Goal: Task Accomplishment & Management: Manage account settings

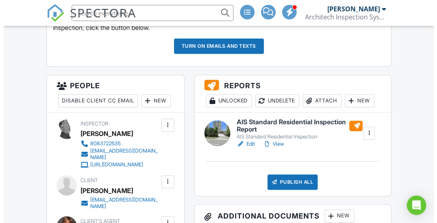
scroll to position [267, 0]
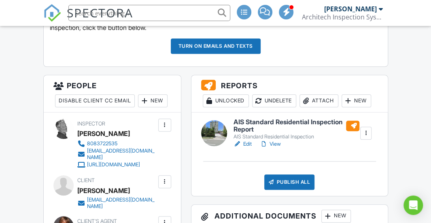
click at [366, 134] on div at bounding box center [366, 133] width 8 height 8
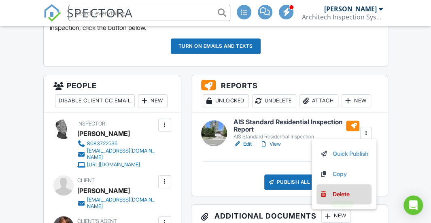
click at [340, 193] on div "Delete" at bounding box center [340, 194] width 17 height 9
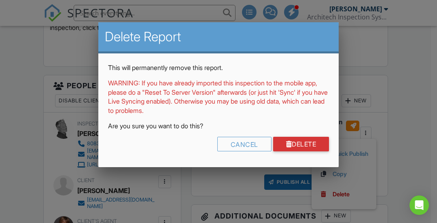
click at [309, 136] on div "This will permanently remove this report. WARNING: If you have already imported…" at bounding box center [218, 110] width 240 height 114
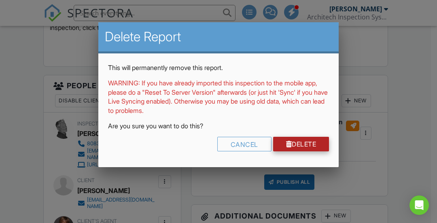
click at [300, 140] on link "Delete" at bounding box center [301, 144] width 56 height 15
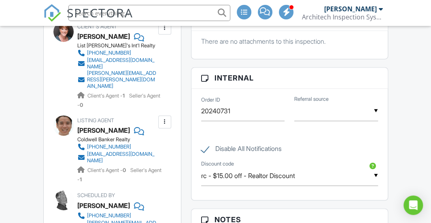
scroll to position [461, 0]
click at [205, 149] on label "Disable All Notifications" at bounding box center [241, 150] width 80 height 10
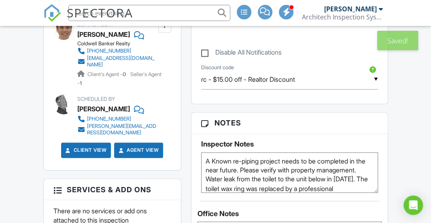
scroll to position [365, 0]
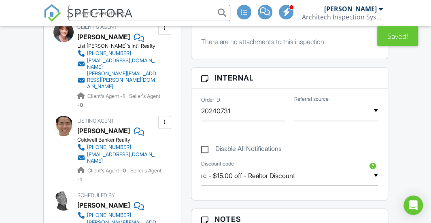
click at [205, 149] on label "Disable All Notifications" at bounding box center [241, 150] width 80 height 10
click at [205, 147] on input "Disable All Notifications" at bounding box center [203, 144] width 5 height 5
checkbox input "true"
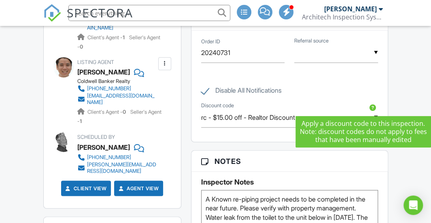
click at [372, 105] on div at bounding box center [372, 108] width 8 height 8
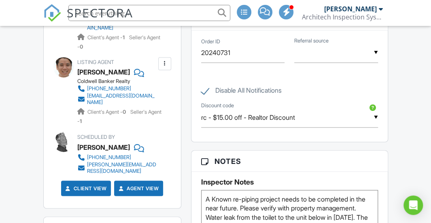
scroll to position [20, 0]
click at [375, 114] on input "rc - $15.00 off - Realtor Discount" at bounding box center [289, 118] width 177 height 20
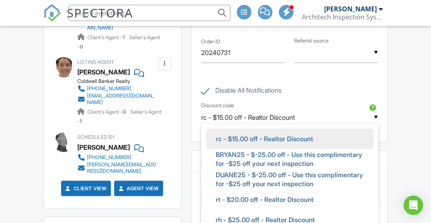
click at [375, 114] on input "rc - $15.00 off - Realtor Discount" at bounding box center [289, 118] width 177 height 20
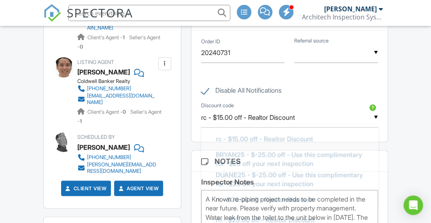
click at [343, 80] on div "Disable All Notifications" at bounding box center [289, 86] width 186 height 30
